Goal: Task Accomplishment & Management: Manage account settings

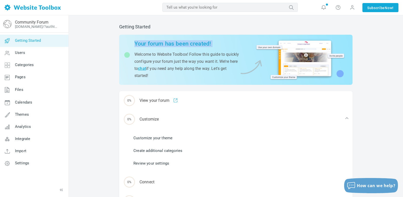
drag, startPoint x: 133, startPoint y: 42, endPoint x: 209, endPoint y: 47, distance: 76.5
click at [209, 47] on div "Your forum has been created! Welcome to Website Toolbox! Follow this guide to q…" at bounding box center [189, 59] width 129 height 39
click at [85, 41] on div "Getting Started Your forum has been created! Welcome to Website Toolbox! Follow…" at bounding box center [236, 132] width 334 height 235
click at [34, 22] on link "Community Forum" at bounding box center [31, 22] width 33 height 5
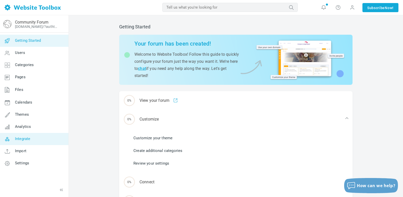
click at [25, 141] on link "Integrate" at bounding box center [34, 139] width 69 height 12
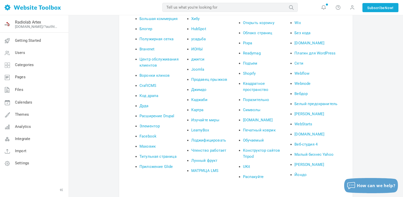
scroll to position [61, 0]
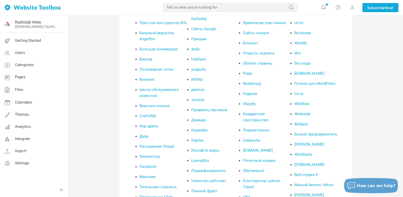
click at [145, 60] on link "Блогер" at bounding box center [145, 59] width 13 height 5
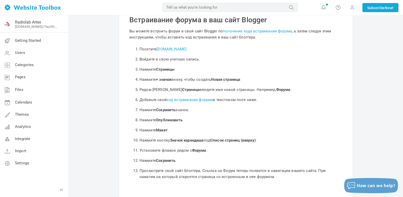
scroll to position [61, 0]
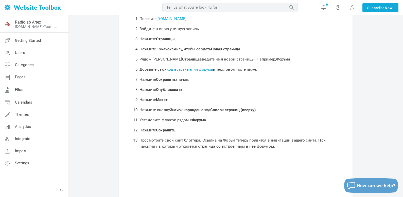
click at [192, 70] on link "код встраивания форума" at bounding box center [189, 69] width 46 height 5
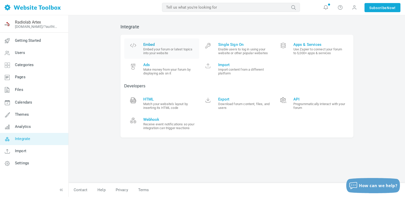
click at [152, 45] on span "Embed" at bounding box center [169, 44] width 52 height 5
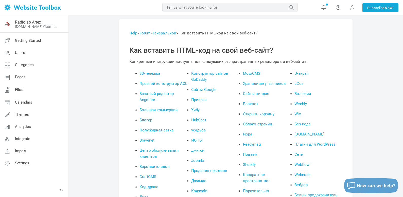
click at [146, 120] on link "Блогер" at bounding box center [145, 120] width 13 height 5
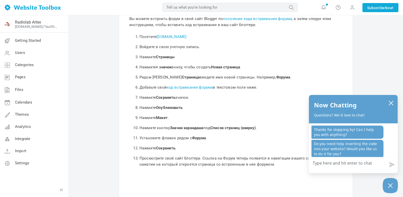
scroll to position [61, 0]
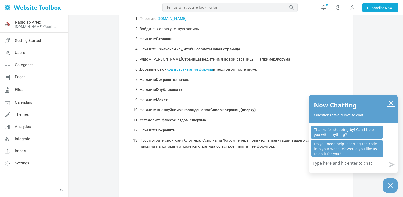
click at [392, 102] on icon "close chatbox" at bounding box center [390, 103] width 5 height 5
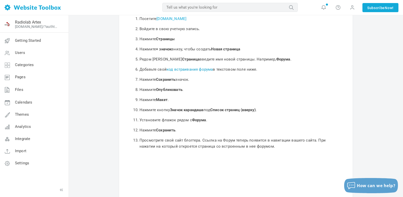
click at [190, 70] on link "код встраивания форума" at bounding box center [189, 69] width 46 height 5
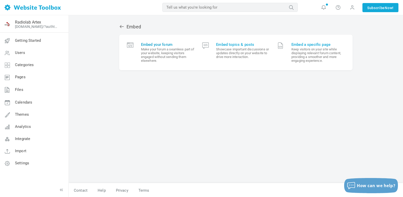
click at [163, 45] on span "Embed your forum" at bounding box center [167, 44] width 53 height 5
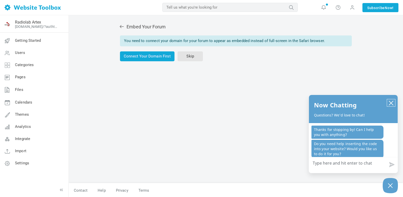
click at [388, 103] on icon "close chatbox" at bounding box center [390, 103] width 5 height 5
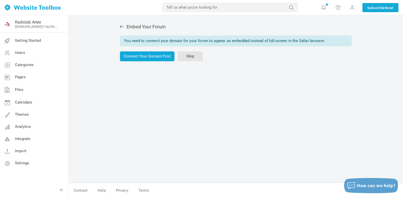
drag, startPoint x: 124, startPoint y: 40, endPoint x: 326, endPoint y: 41, distance: 202.4
click at [326, 41] on div "You need to connect your domain for your forum to appear as embedded instead of…" at bounding box center [236, 40] width 232 height 11
click at [324, 45] on body "Loading... MOST RELEVANT MOST RELEVANT Notifications Your custom AI-generated h…" at bounding box center [201, 112] width 403 height 225
click at [135, 97] on div "Embed Your Forum You need to connect your domain for your forum to appear as em…" at bounding box center [235, 101] width 241 height 164
click at [24, 139] on span "Integrate" at bounding box center [22, 139] width 15 height 5
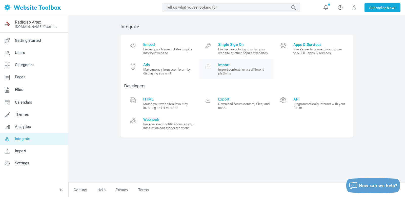
click at [225, 65] on span "Import" at bounding box center [244, 65] width 52 height 5
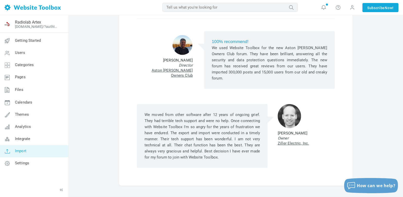
scroll to position [30, 0]
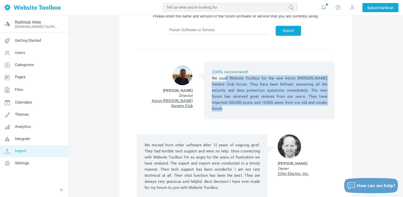
drag, startPoint x: 212, startPoint y: 78, endPoint x: 302, endPoint y: 106, distance: 94.3
click at [302, 106] on div "100% recommend! We used Website Toolbox for the new Aston Martin Owners Club fo…" at bounding box center [269, 91] width 130 height 58
click at [296, 108] on body "Loading... MOST RELEVANT MOST RELEVANT Notifications Your custom AI-generated h…" at bounding box center [201, 120] width 403 height 300
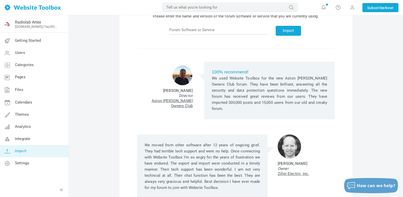
click at [135, 45] on div "100% recommend! We used Website Toolbox for the new Aston Martin Owners Club fo…" at bounding box center [235, 122] width 213 height 167
click at [25, 140] on span "Integrate" at bounding box center [22, 139] width 15 height 5
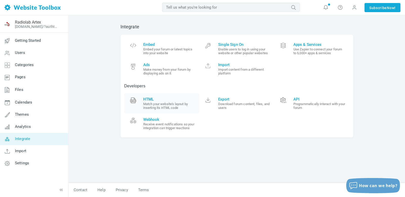
click at [152, 99] on span "HTML" at bounding box center [169, 99] width 52 height 5
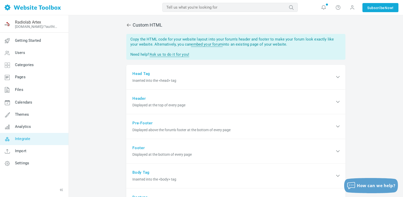
click at [22, 138] on span "Integrate" at bounding box center [22, 139] width 15 height 5
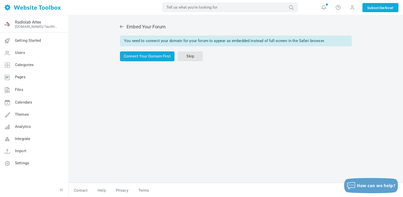
drag, startPoint x: 124, startPoint y: 41, endPoint x: 328, endPoint y: 42, distance: 204.0
click at [328, 42] on div "You need to connect your domain for your forum to appear as embedded instead of…" at bounding box center [236, 40] width 232 height 11
click at [326, 43] on body "Loading... MOST RELEVANT MOST RELEVANT Notifications Your custom AI-generated h…" at bounding box center [201, 112] width 403 height 225
click at [158, 111] on div "Embed Your Forum You need to connect your domain for your forum to appear as em…" at bounding box center [235, 101] width 241 height 164
click at [148, 55] on link "Connect Your Domain First" at bounding box center [147, 56] width 54 height 10
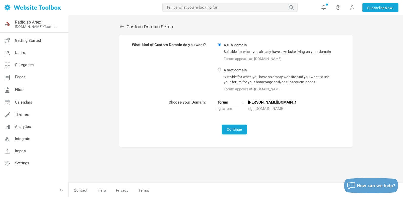
click at [220, 70] on input "A root domain Suitable for when you have an empty website and you want to use y…" at bounding box center [219, 69] width 3 height 3
radio input "true"
type input "www"
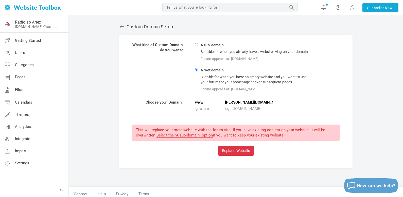
click at [196, 45] on input "A sub-domain Suitable for when you already have a website living on your domain…" at bounding box center [196, 44] width 3 height 3
radio input "true"
type input "forum"
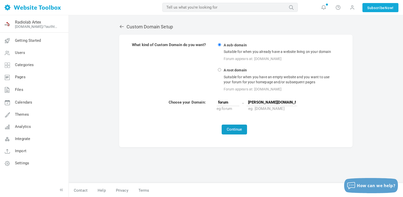
click at [235, 129] on button "Continue" at bounding box center [233, 130] width 25 height 10
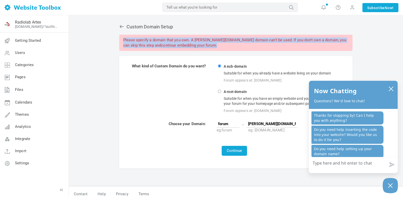
drag, startPoint x: 124, startPoint y: 38, endPoint x: 217, endPoint y: 47, distance: 94.0
click at [217, 47] on div "Please specify a domain that you own. A valery-master.blogspot.com domain can't…" at bounding box center [235, 43] width 233 height 16
click at [392, 88] on icon "close chatbox" at bounding box center [390, 88] width 5 height 5
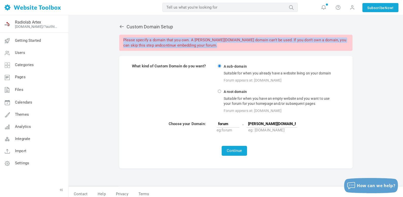
click at [238, 149] on button "Continue" at bounding box center [233, 151] width 25 height 10
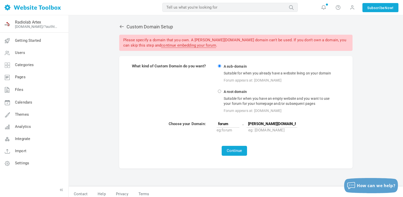
click at [184, 46] on link "continue embedding your forum" at bounding box center [188, 45] width 55 height 5
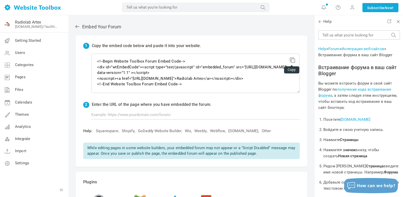
click at [291, 60] on icon at bounding box center [292, 60] width 4 height 4
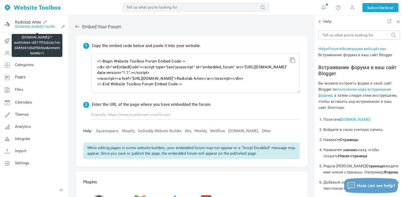
click at [35, 27] on link "[DOMAIN_NAME]/?authtoken=d017ff3cb2ac1ecd485e41e0aff6b9ae&rememberMe=1" at bounding box center [37, 27] width 44 height 4
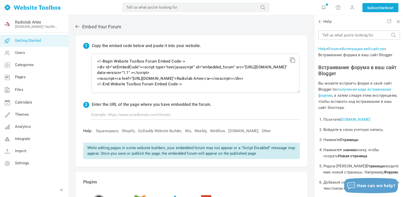
click at [27, 40] on span "Getting Started" at bounding box center [28, 40] width 26 height 5
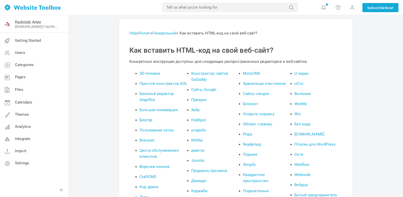
click at [146, 119] on link "Блогер" at bounding box center [145, 120] width 13 height 5
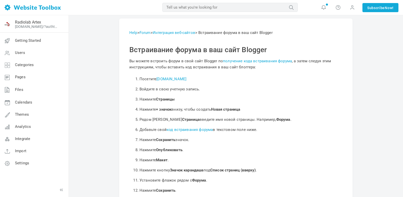
scroll to position [30, 0]
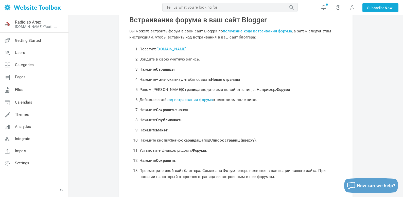
click at [191, 101] on link "код встраивания форума" at bounding box center [189, 100] width 46 height 5
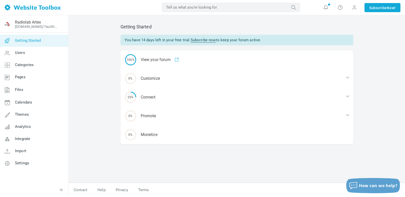
drag, startPoint x: 124, startPoint y: 38, endPoint x: 266, endPoint y: 43, distance: 142.0
click at [266, 43] on div "You have 14 days left in your free trial. Subscribe now to keep your forum acti…" at bounding box center [237, 40] width 233 height 11
click at [263, 48] on body "Loading... MOST RELEVANT MOST RELEVANT Notifications Your custom AI-generated h…" at bounding box center [202, 112] width 405 height 225
click at [75, 53] on div "Getting Started You have 14 days left in your free trial. Subscribe now to keep…" at bounding box center [237, 106] width 337 height 182
click at [211, 40] on link "Subscribe now" at bounding box center [203, 40] width 25 height 5
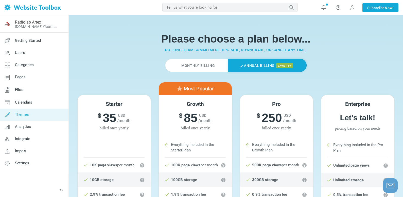
click at [21, 118] on link "Themes" at bounding box center [34, 115] width 69 height 12
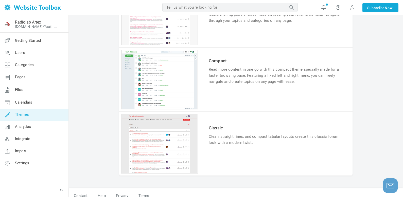
scroll to position [462, 0]
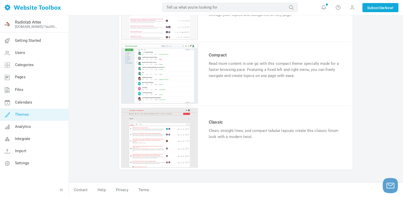
click at [231, 93] on link "Try & Customize" at bounding box center [227, 91] width 37 height 8
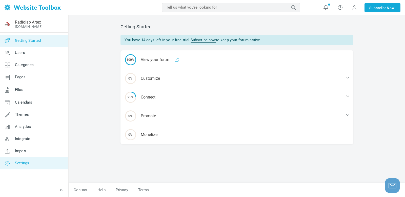
click at [25, 163] on span "Settings" at bounding box center [22, 163] width 14 height 5
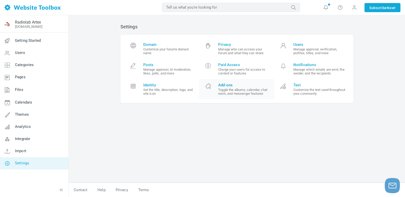
click at [226, 84] on span "Add-ons" at bounding box center [244, 85] width 52 height 5
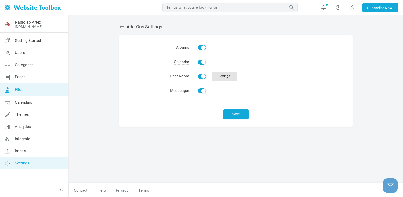
click at [17, 90] on span "Files" at bounding box center [19, 89] width 8 height 5
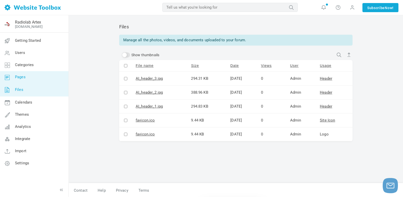
click at [19, 81] on link "Pages" at bounding box center [34, 77] width 69 height 12
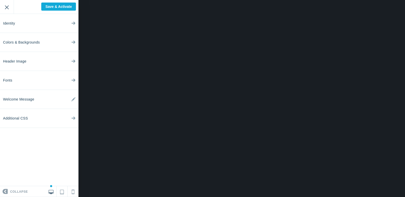
click at [7, 10] on input "Exit" at bounding box center [7, 7] width 14 height 14
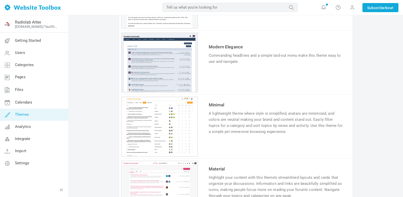
scroll to position [279, 0]
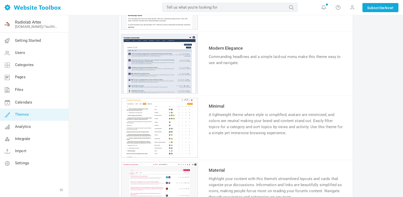
click at [233, 79] on link "Try & Customize" at bounding box center [227, 78] width 37 height 8
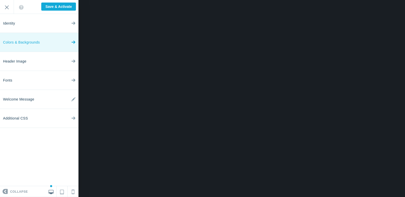
click at [31, 42] on span "Colors & Backgrounds" at bounding box center [21, 42] width 37 height 19
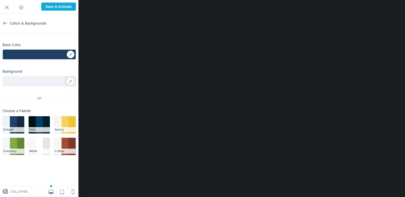
click at [66, 143] on li "#A54B30" at bounding box center [65, 146] width 7 height 17
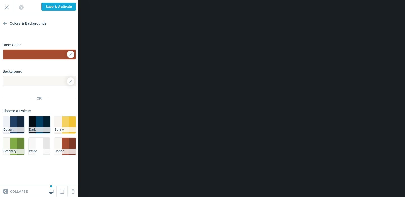
click at [45, 121] on li "#011e30" at bounding box center [46, 124] width 7 height 17
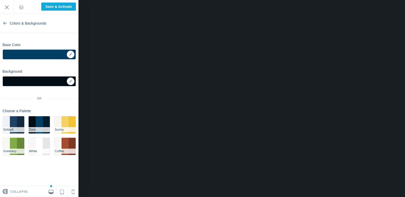
click at [44, 82] on div at bounding box center [39, 81] width 73 height 10
drag, startPoint x: 71, startPoint y: 82, endPoint x: 73, endPoint y: 85, distance: 3.3
click at [71, 82] on icon at bounding box center [71, 82] width 4 height 4
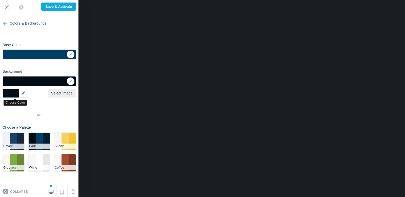
click at [23, 95] on div "▼" at bounding box center [15, 93] width 25 height 9
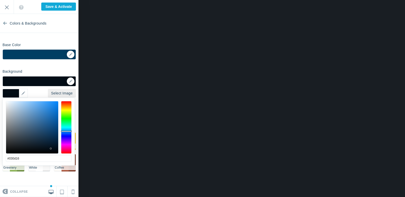
type input "#b7c6d5"
click at [13, 110] on div at bounding box center [32, 127] width 52 height 52
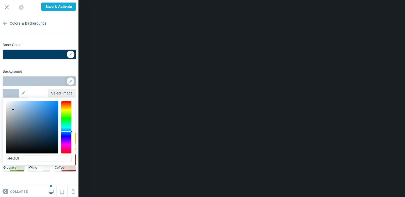
click at [51, 40] on section "Colors & Backgrounds Base Color ▼ Background Options Select Image ▼ Position Re…" at bounding box center [39, 100] width 79 height 172
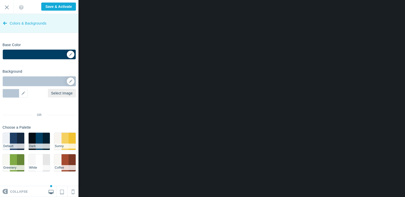
click at [5, 23] on icon at bounding box center [5, 22] width 4 height 19
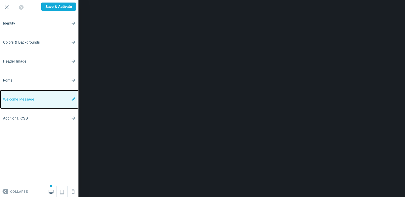
click at [72, 100] on icon at bounding box center [73, 99] width 4 height 19
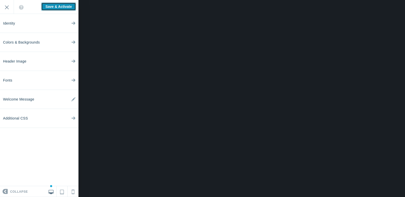
click at [50, 9] on input "Save & Activate" at bounding box center [58, 7] width 35 height 8
type input "Saving..."
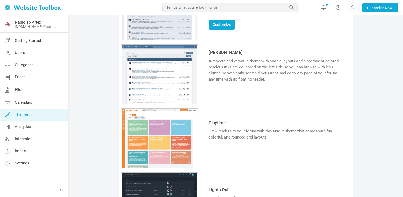
scroll to position [85, 0]
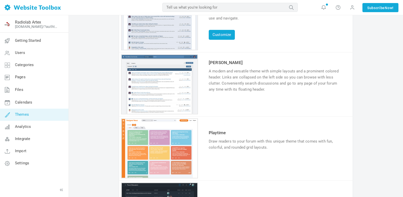
click at [232, 105] on link "Try & Customize" at bounding box center [227, 105] width 37 height 8
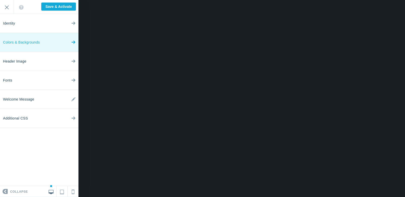
click at [34, 41] on span "Colors & Backgrounds" at bounding box center [21, 42] width 37 height 19
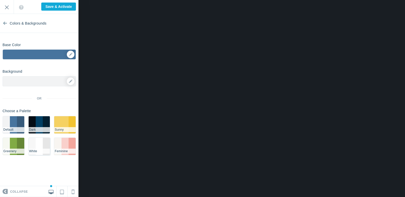
click at [40, 146] on li "#FFFFFF" at bounding box center [39, 146] width 7 height 17
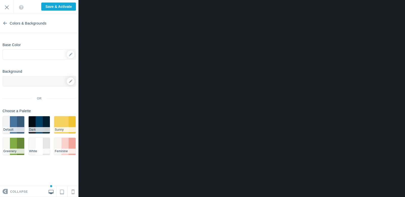
click at [18, 126] on li "#375a7b" at bounding box center [20, 124] width 7 height 17
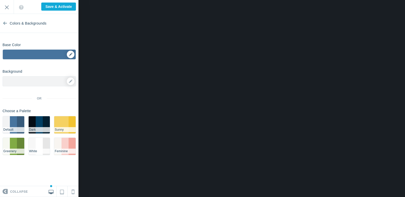
click at [42, 57] on div "▼" at bounding box center [39, 56] width 73 height 13
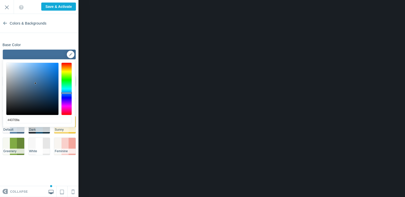
click at [35, 83] on div at bounding box center [32, 89] width 52 height 52
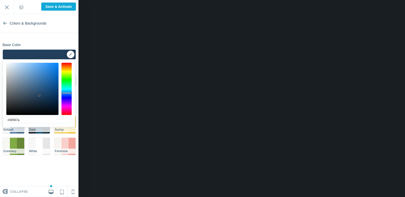
type input "#22405d"
drag, startPoint x: 35, startPoint y: 83, endPoint x: 40, endPoint y: 96, distance: 13.1
click at [40, 96] on div at bounding box center [40, 96] width 2 height 2
click at [70, 43] on div "Base Color ▼" at bounding box center [39, 50] width 79 height 19
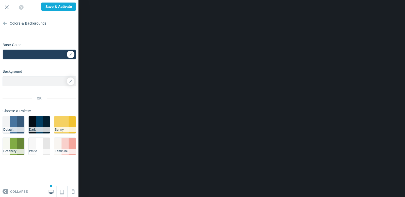
click at [41, 82] on div at bounding box center [39, 81] width 73 height 10
click at [72, 81] on icon at bounding box center [71, 82] width 4 height 4
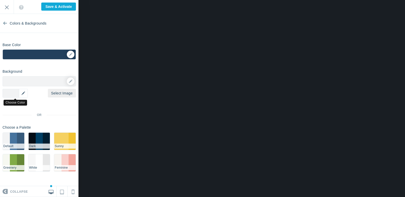
click at [24, 94] on div "▼" at bounding box center [15, 93] width 25 height 9
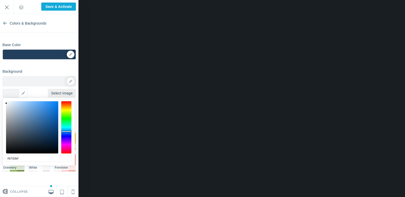
click at [18, 104] on div at bounding box center [32, 127] width 52 height 52
type input "#d3e2f2"
click at [13, 104] on div at bounding box center [32, 127] width 52 height 52
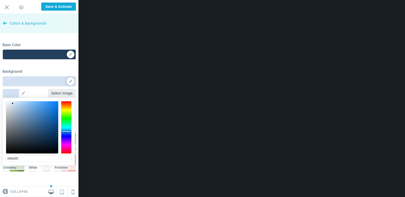
click at [3, 23] on link "Colors & Backgrounds" at bounding box center [39, 23] width 79 height 19
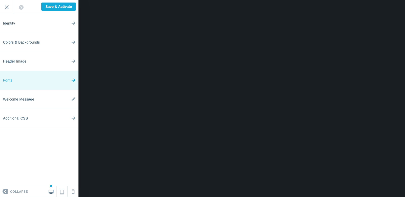
click at [74, 80] on icon at bounding box center [73, 79] width 4 height 19
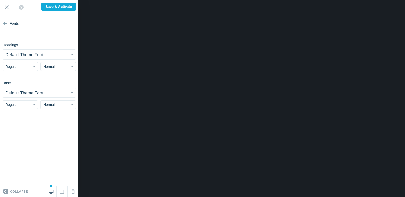
click at [42, 54] on small "Default Theme Font" at bounding box center [24, 54] width 38 height 5
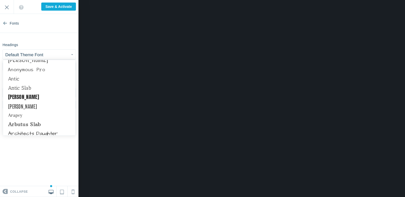
scroll to position [243, 0]
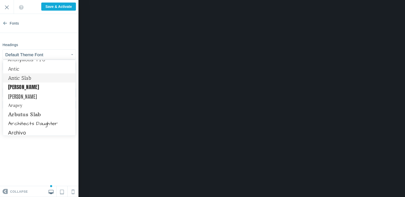
click at [23, 78] on link "Antic Slab" at bounding box center [39, 77] width 72 height 9
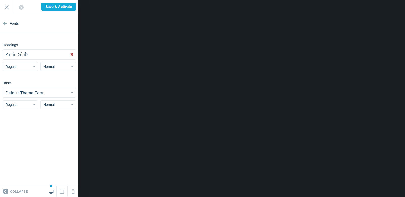
click at [29, 52] on button "Antic Slab" at bounding box center [39, 55] width 73 height 10
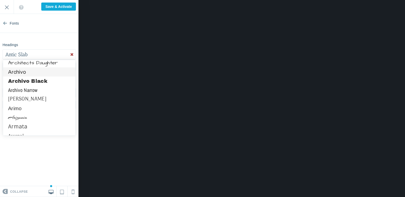
scroll to position [334, 0]
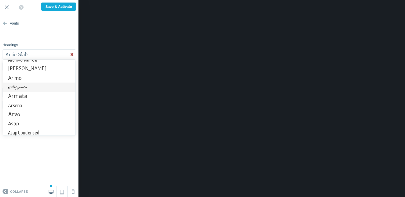
click at [22, 88] on link "Arizonia" at bounding box center [39, 87] width 72 height 9
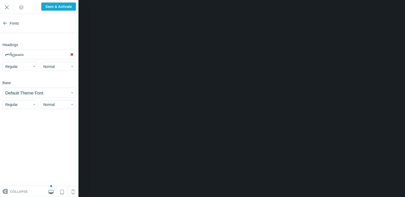
click at [33, 52] on button "Arizonia" at bounding box center [39, 55] width 73 height 10
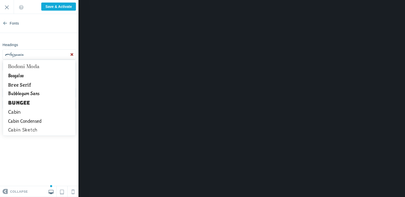
scroll to position [669, 0]
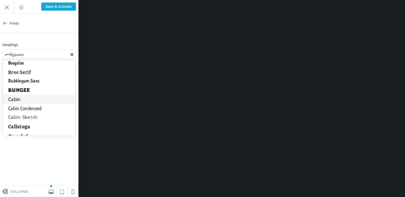
click at [17, 100] on link "Cabin" at bounding box center [39, 99] width 72 height 9
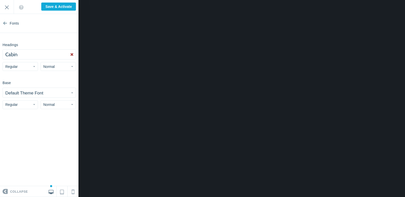
click at [26, 56] on button "Cabin" at bounding box center [39, 55] width 73 height 10
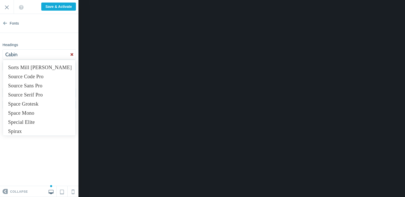
scroll to position [3733, 0]
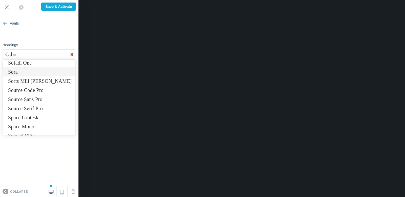
click at [16, 72] on link "Sora" at bounding box center [39, 71] width 72 height 9
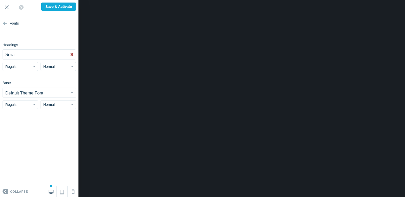
click at [33, 105] on span "button" at bounding box center [34, 104] width 2 height 1
click at [17, 135] on link "Bold" at bounding box center [20, 133] width 35 height 9
click at [58, 6] on input "Save & Activate" at bounding box center [58, 7] width 35 height 8
type input "Saving..."
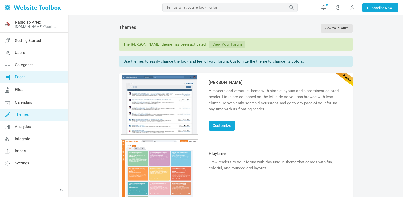
click at [23, 77] on span "Pages" at bounding box center [20, 77] width 11 height 5
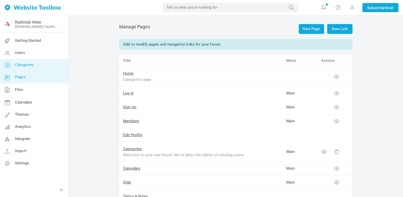
click at [21, 65] on span "Categories" at bounding box center [24, 65] width 19 height 5
